Goal: Transaction & Acquisition: Book appointment/travel/reservation

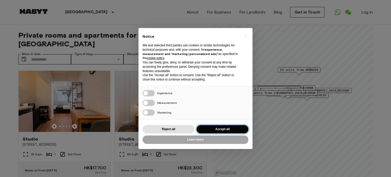
click at [217, 131] on button "Accept all" at bounding box center [222, 129] width 52 height 8
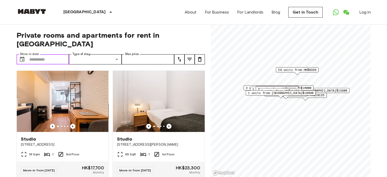
click at [57, 54] on input "Move-in date" at bounding box center [49, 59] width 40 height 10
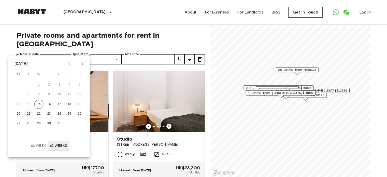
click at [31, 112] on button "21" at bounding box center [28, 113] width 9 height 9
type input "**********"
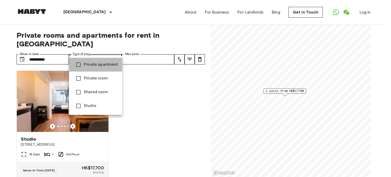
click at [109, 64] on span "Private apartment" at bounding box center [101, 65] width 34 height 6
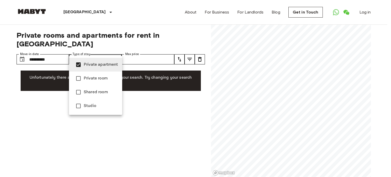
click at [101, 80] on span "Private room" at bounding box center [101, 78] width 34 height 6
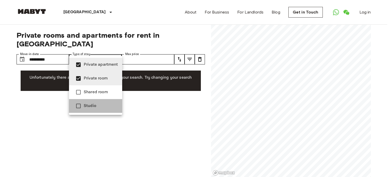
click at [101, 106] on span "Studio" at bounding box center [101, 106] width 34 height 6
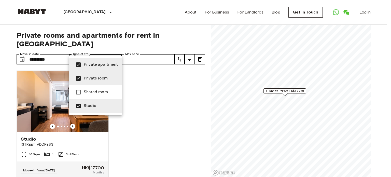
click at [160, 50] on div at bounding box center [195, 88] width 391 height 177
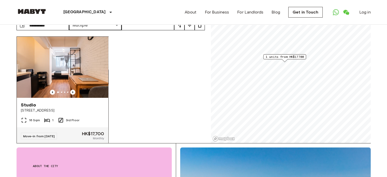
scroll to position [25, 0]
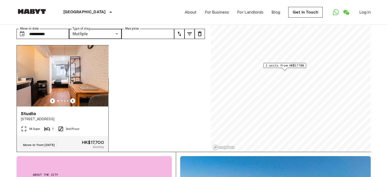
click at [79, 75] on img at bounding box center [63, 75] width 92 height 61
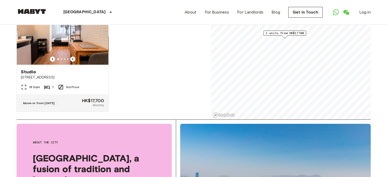
scroll to position [0, 0]
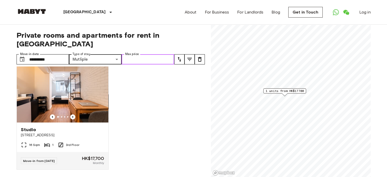
click at [134, 54] on input "Max price" at bounding box center [148, 59] width 53 height 10
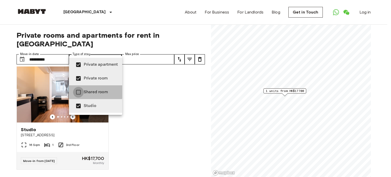
type input "**********"
click at [54, 53] on div at bounding box center [195, 88] width 391 height 177
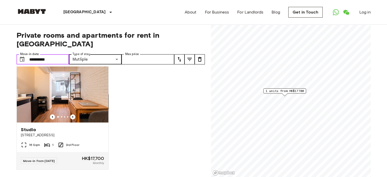
click at [51, 54] on input "**********" at bounding box center [49, 59] width 40 height 10
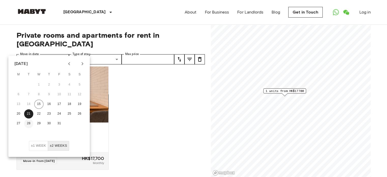
click at [30, 123] on button "28" at bounding box center [28, 123] width 9 height 9
type input "**********"
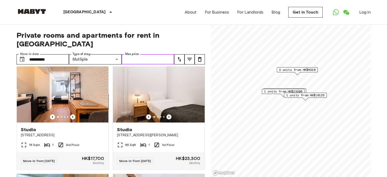
click at [128, 54] on input "Max price" at bounding box center [148, 59] width 53 height 10
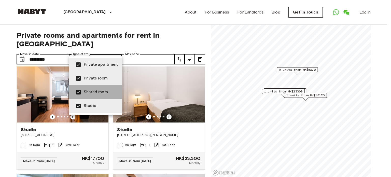
click at [84, 91] on span "Shared room" at bounding box center [101, 92] width 34 height 6
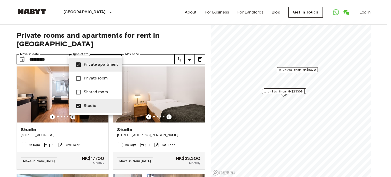
type input "**********"
click at [11, 78] on div at bounding box center [195, 88] width 391 height 177
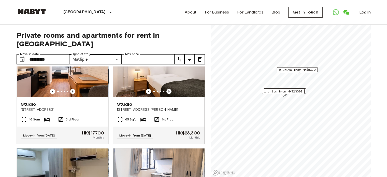
scroll to position [9, 0]
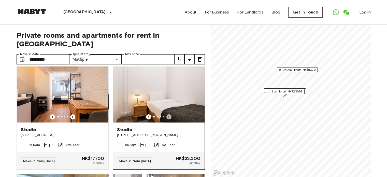
click at [167, 114] on icon "Previous image" at bounding box center [168, 116] width 5 height 5
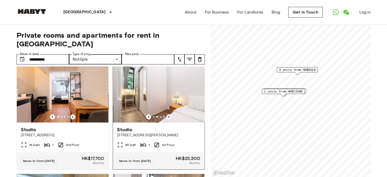
click at [167, 114] on icon "Previous image" at bounding box center [168, 116] width 5 height 5
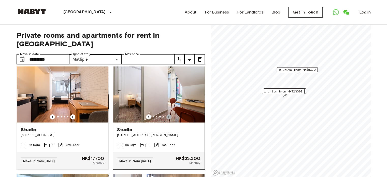
click at [167, 114] on icon "Previous image" at bounding box center [168, 116] width 5 height 5
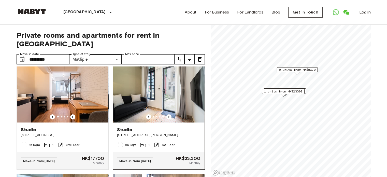
click at [168, 68] on img at bounding box center [159, 91] width 92 height 61
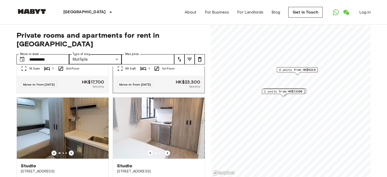
scroll to position [128, 0]
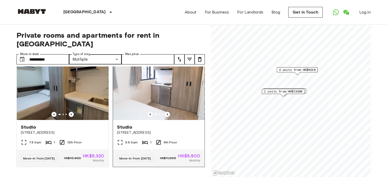
click at [153, 89] on img at bounding box center [159, 89] width 92 height 61
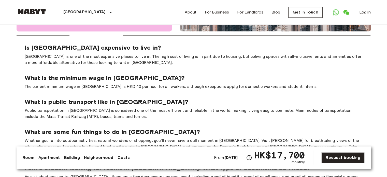
scroll to position [915, 0]
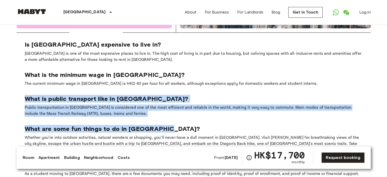
drag, startPoint x: 170, startPoint y: 113, endPoint x: 23, endPoint y: 81, distance: 150.2
click at [23, 81] on section "Is Hong Kong expensive to live in? Hong Kong is one of the most expensive place…" at bounding box center [194, 112] width 354 height 158
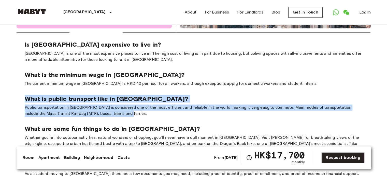
drag, startPoint x: 23, startPoint y: 79, endPoint x: 149, endPoint y: 98, distance: 126.5
click at [149, 98] on section "Is Hong Kong expensive to live in? Hong Kong is one of the most expensive place…" at bounding box center [194, 112] width 354 height 158
click at [149, 104] on p "Public transportation in [GEOGRAPHIC_DATA] is considered one of the most effici…" at bounding box center [194, 110] width 338 height 12
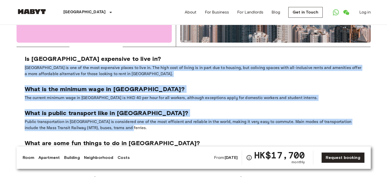
scroll to position [890, 0]
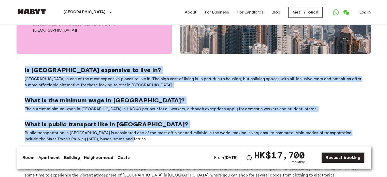
drag, startPoint x: 135, startPoint y: 97, endPoint x: 24, endPoint y: 51, distance: 119.5
click at [24, 58] on section "Is Hong Kong expensive to live in? Hong Kong is one of the most expensive place…" at bounding box center [194, 137] width 354 height 158
click at [41, 66] on p "Is [GEOGRAPHIC_DATA] expensive to live in?" at bounding box center [194, 70] width 338 height 8
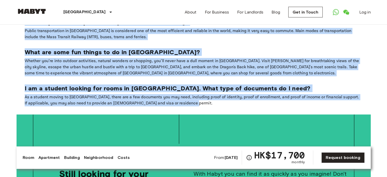
drag, startPoint x: 24, startPoint y: 52, endPoint x: 221, endPoint y: 87, distance: 199.6
click at [221, 87] on section "Is Hong Kong expensive to live in? Hong Kong is one of the most expensive place…" at bounding box center [194, 35] width 354 height 158
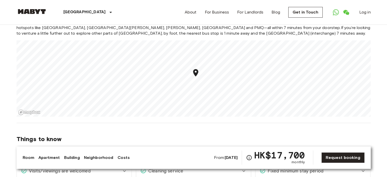
scroll to position [483, 0]
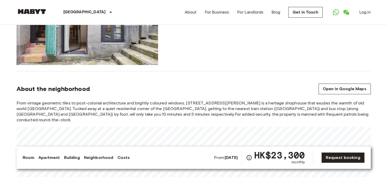
scroll to position [381, 0]
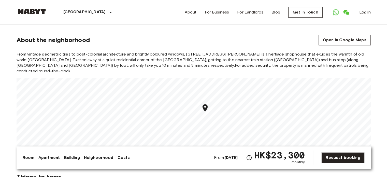
click at [169, 58] on span "From vintage geometric tiles to post-colonial architecture and brightly coloure…" at bounding box center [194, 62] width 354 height 22
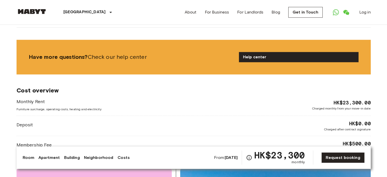
scroll to position [610, 0]
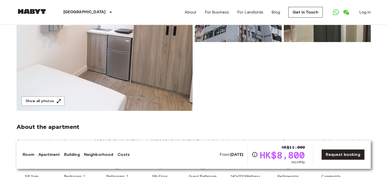
scroll to position [50, 0]
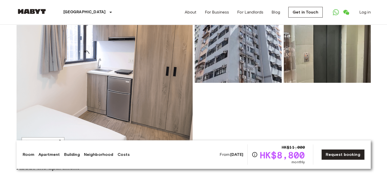
click at [94, 90] on img at bounding box center [105, 83] width 176 height 135
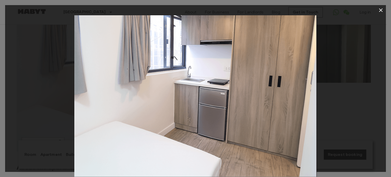
click at [378, 12] on icon "button" at bounding box center [380, 10] width 6 height 6
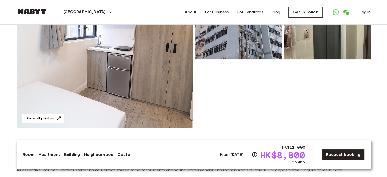
scroll to position [101, 0]
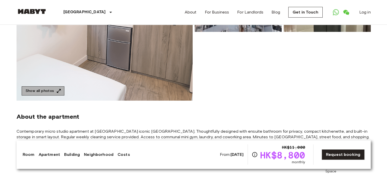
click at [45, 92] on button "Show all photos" at bounding box center [43, 90] width 43 height 9
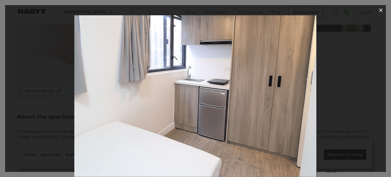
click at [332, 76] on div at bounding box center [195, 95] width 380 height 161
click at [381, 13] on icon "button" at bounding box center [380, 10] width 6 height 6
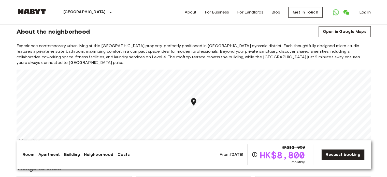
scroll to position [509, 0]
